Goal: Find specific page/section: Find specific page/section

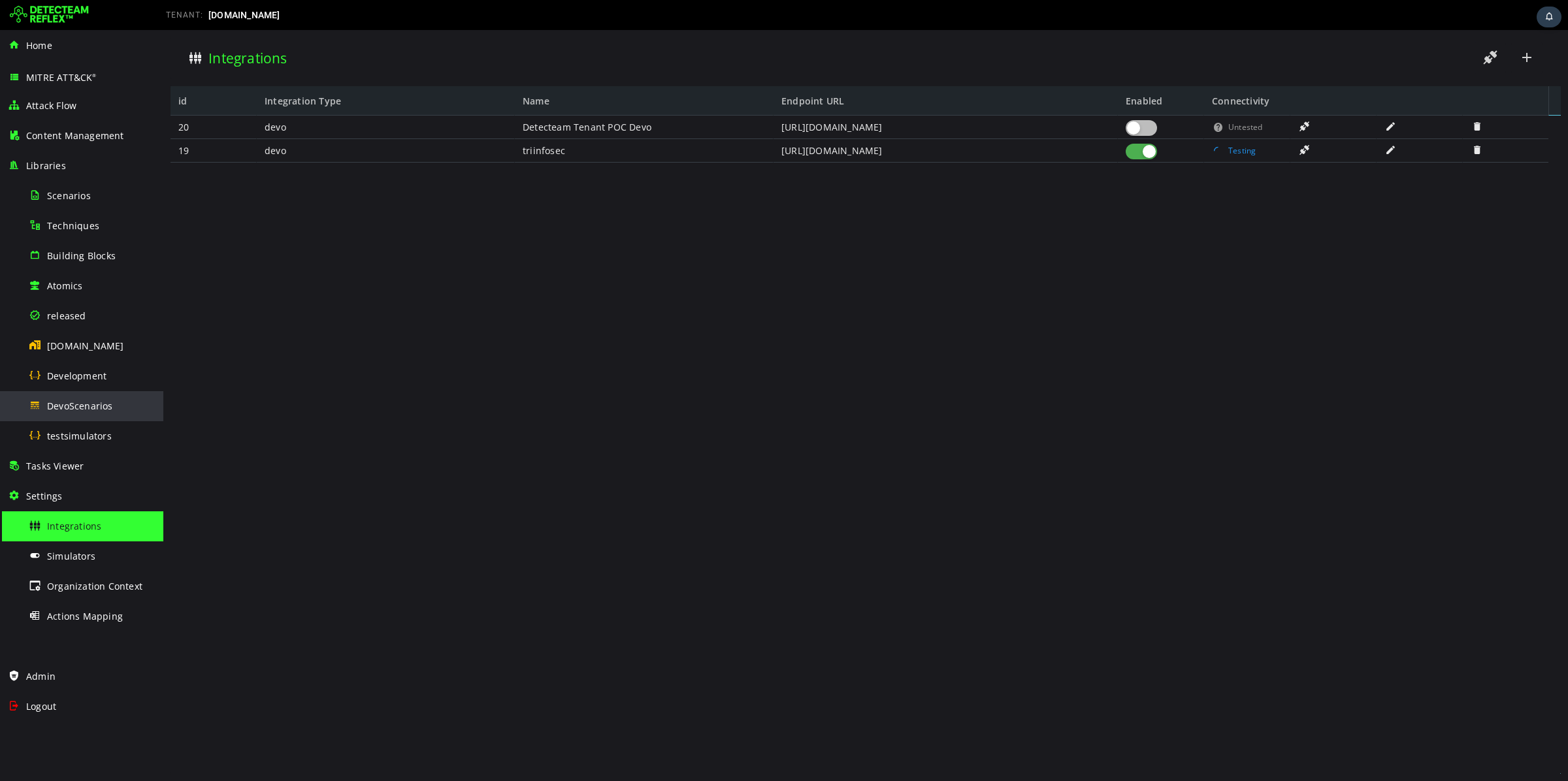
click at [62, 409] on span "DevoScenarios" at bounding box center [79, 406] width 66 height 12
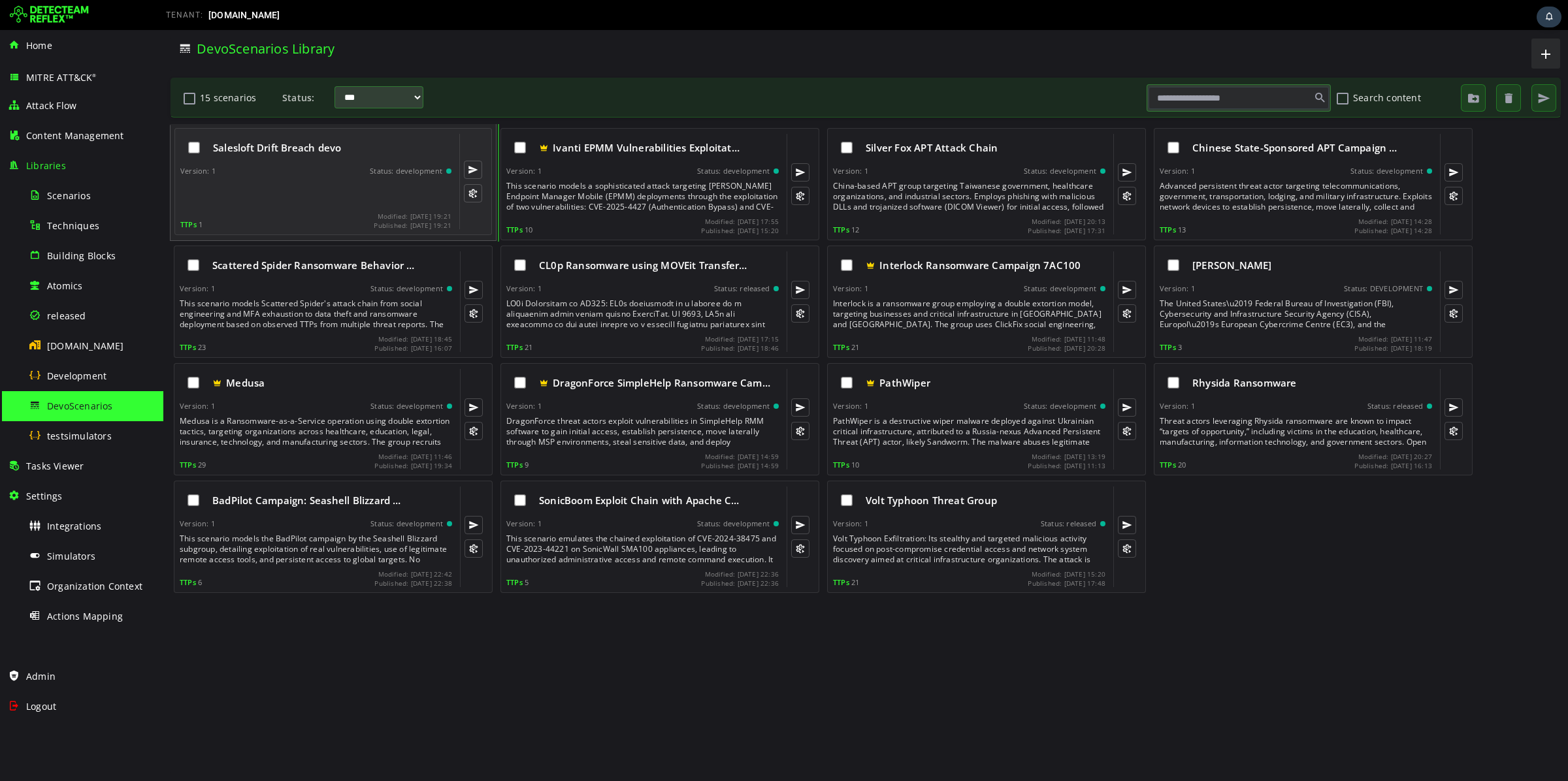
click at [322, 181] on div at bounding box center [317, 194] width 274 height 26
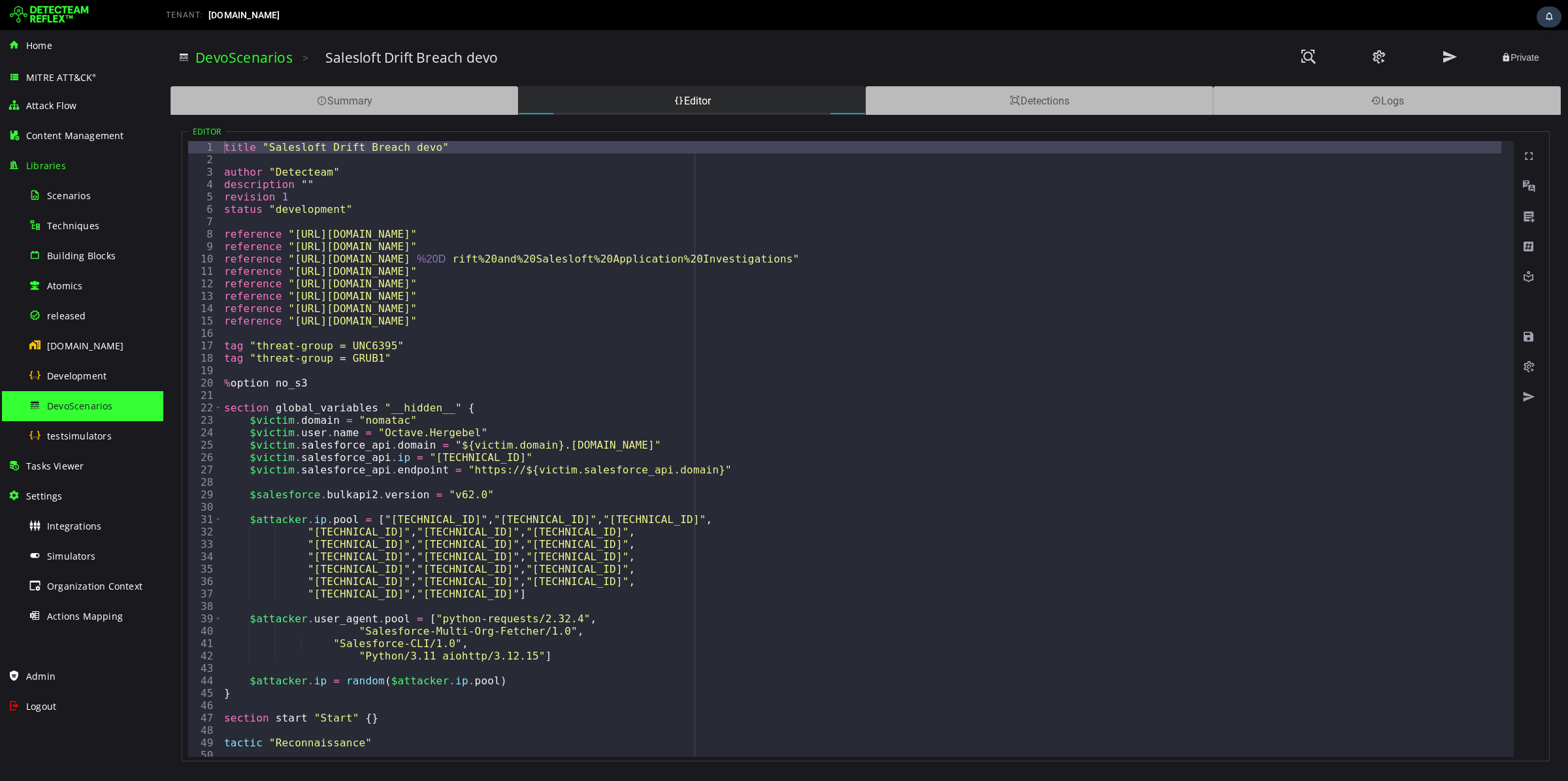
click at [522, 246] on div "title "Salesloft Drift Breach devo" author "Detecteam" description "" revision …" at bounding box center [1225, 454] width 2009 height 628
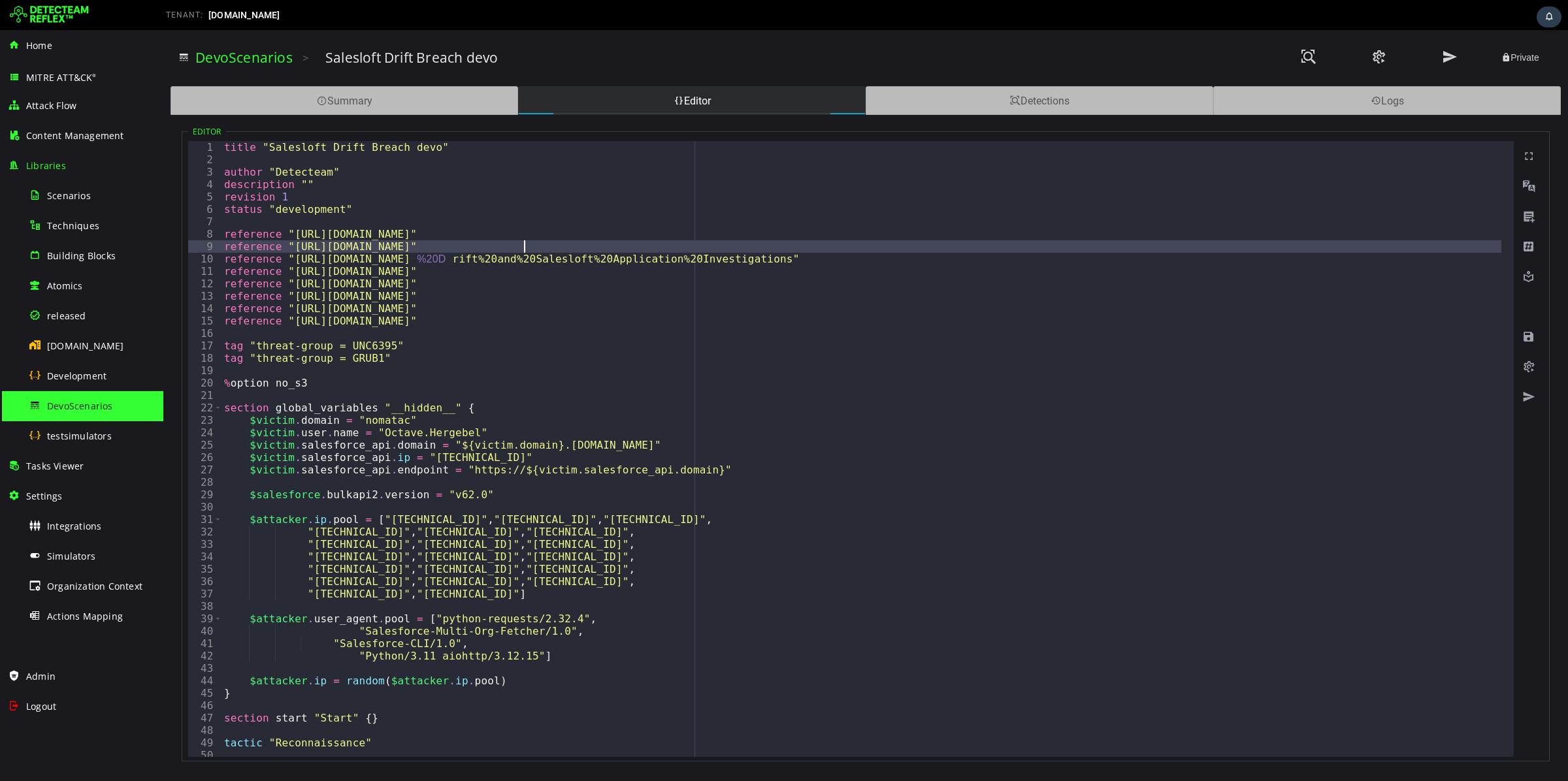
click at [522, 246] on div "title "Salesloft Drift Breach devo" author "Detecteam" description "" revision …" at bounding box center [1225, 454] width 2009 height 628
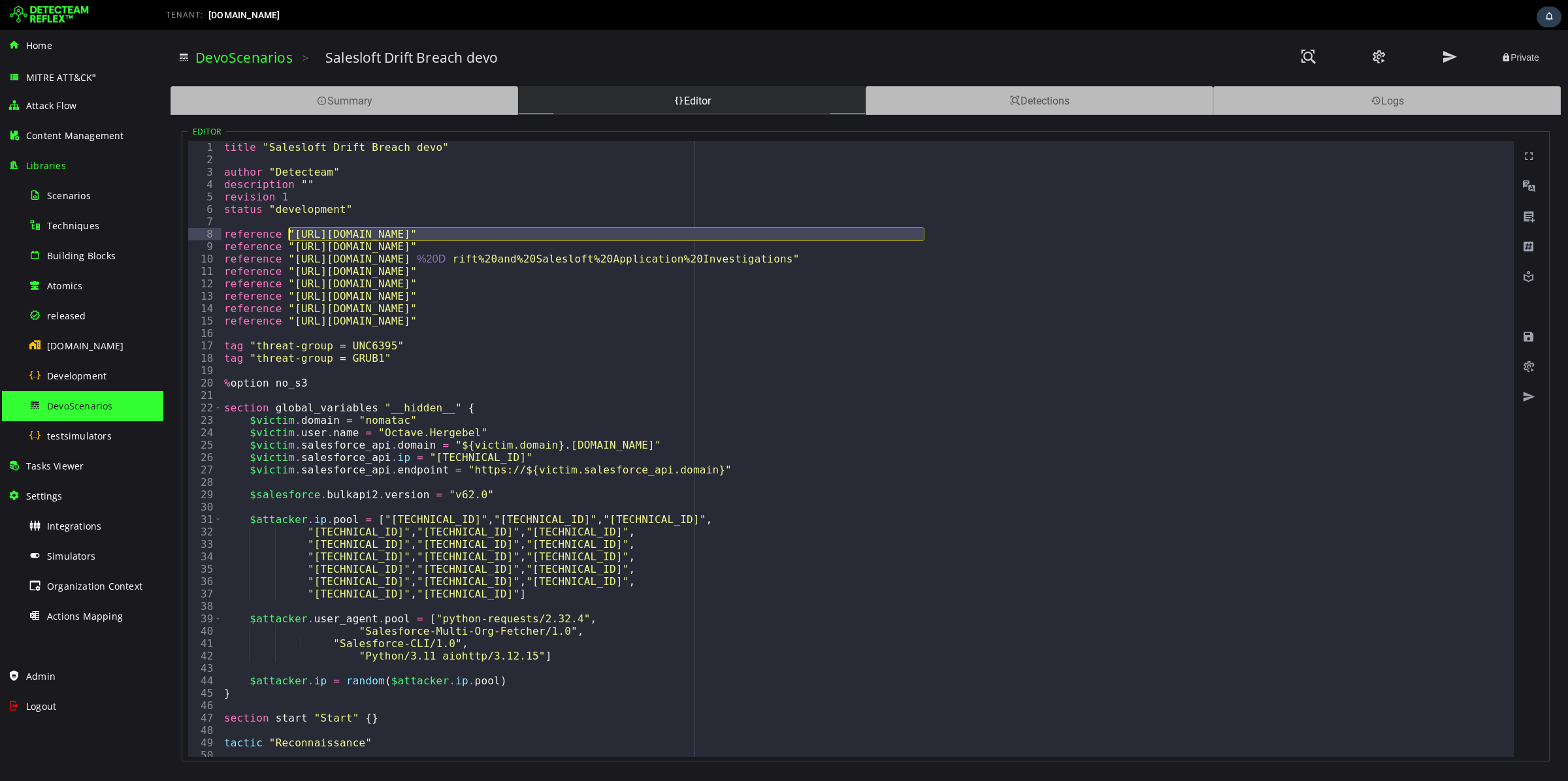
drag, startPoint x: 923, startPoint y: 234, endPoint x: 290, endPoint y: 233, distance: 633.0
click at [290, 233] on div "title "Salesloft Drift Breach devo" author "Detecteam" description "" revision …" at bounding box center [1225, 454] width 2009 height 628
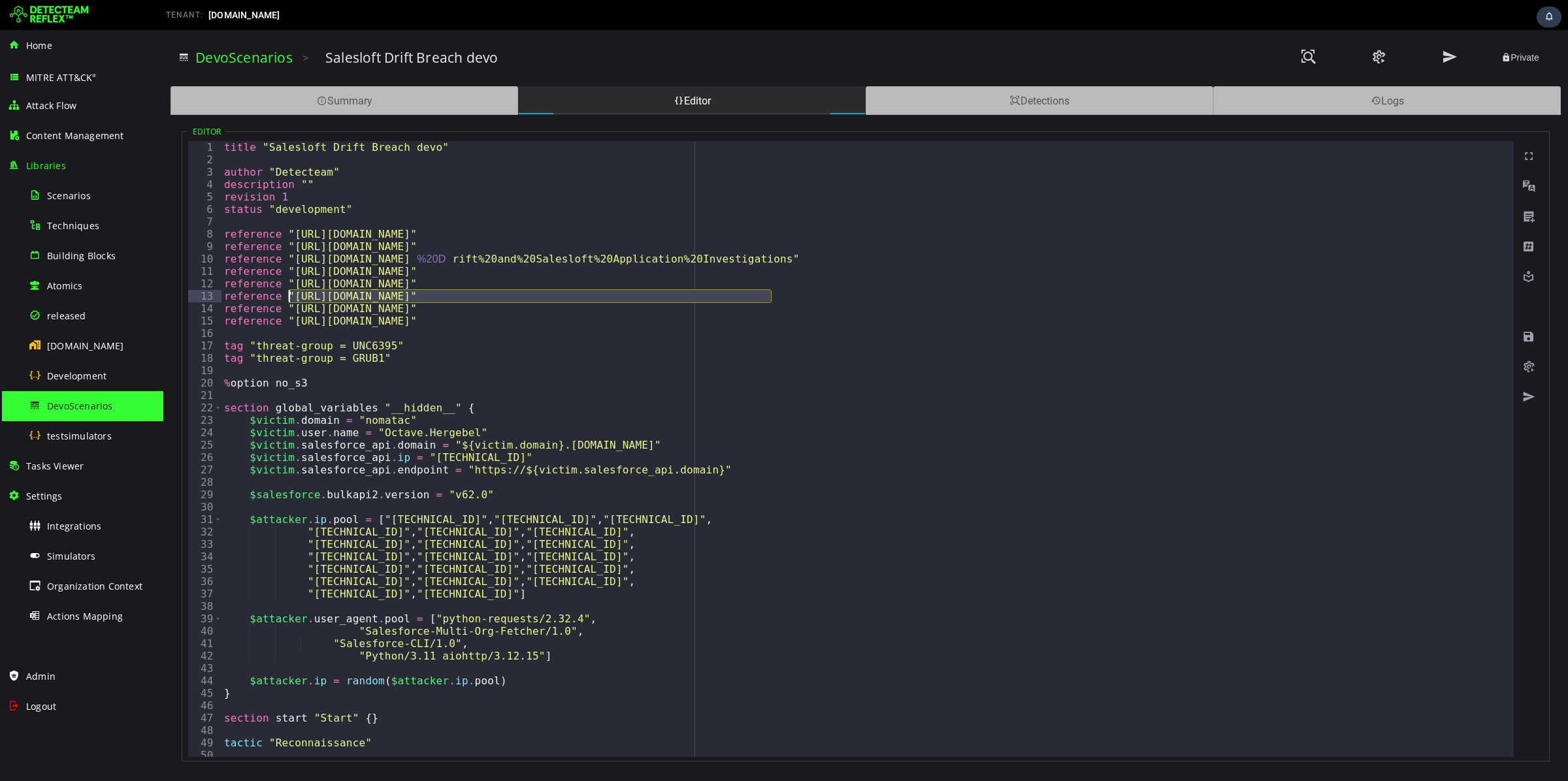
drag, startPoint x: 770, startPoint y: 294, endPoint x: 287, endPoint y: 299, distance: 483.0
click at [287, 299] on div "title "Salesloft Drift Breach devo" author "Detecteam" description "" revision …" at bounding box center [1225, 454] width 2009 height 628
type textarea "**********"
